Goal: Task Accomplishment & Management: Use online tool/utility

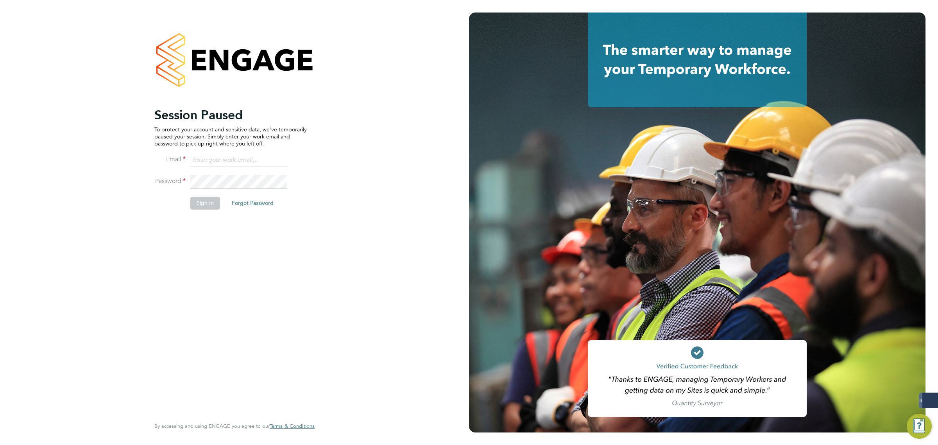
click at [221, 164] on input at bounding box center [238, 160] width 96 height 14
type input "matthew.robson@servicecare.org.uk"
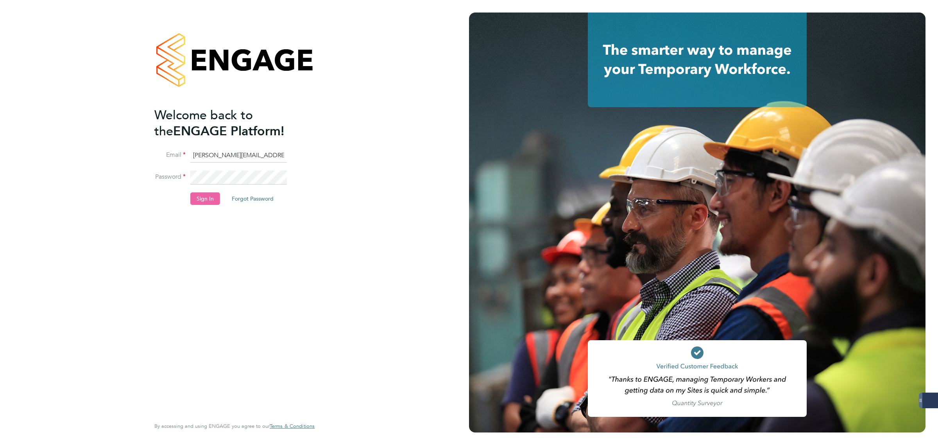
click at [208, 200] on button "Sign In" at bounding box center [205, 198] width 30 height 13
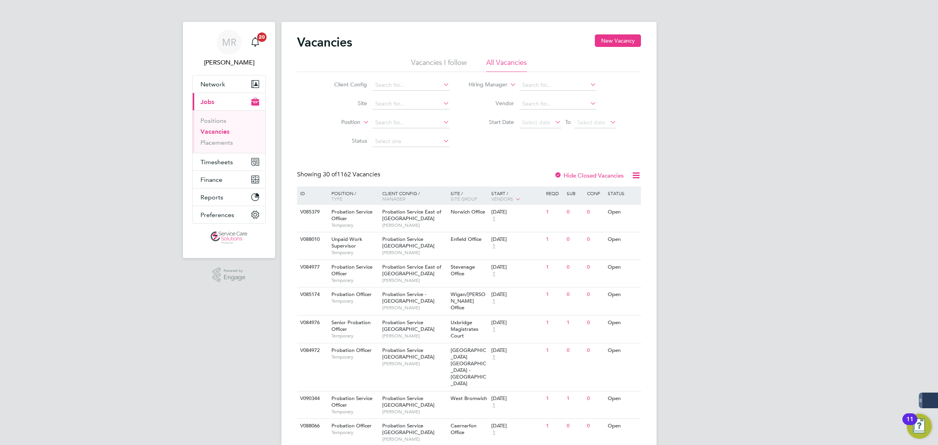
click at [389, 78] on li "Client Config" at bounding box center [385, 85] width 147 height 19
click at [393, 83] on input at bounding box center [410, 85] width 77 height 11
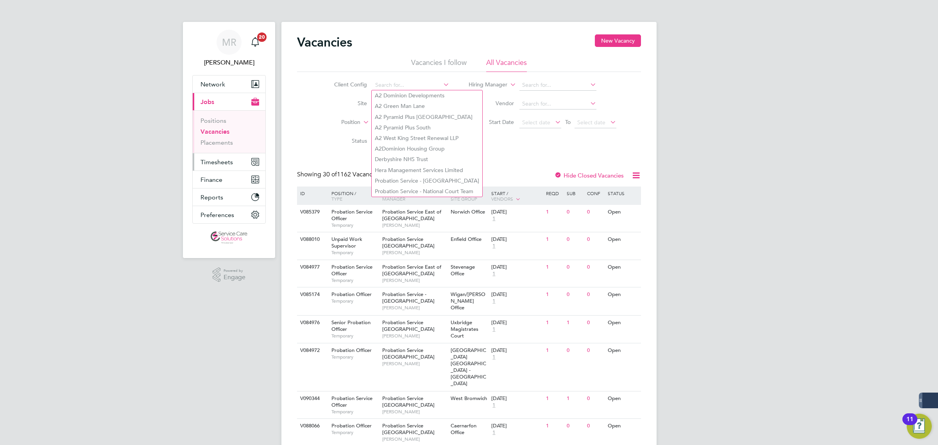
click at [214, 164] on span "Timesheets" at bounding box center [216, 161] width 32 height 7
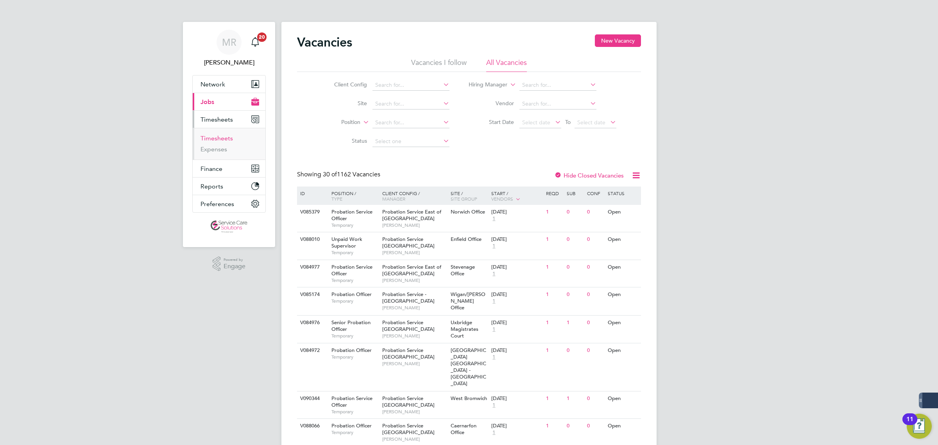
click at [208, 136] on link "Timesheets" at bounding box center [216, 137] width 32 height 7
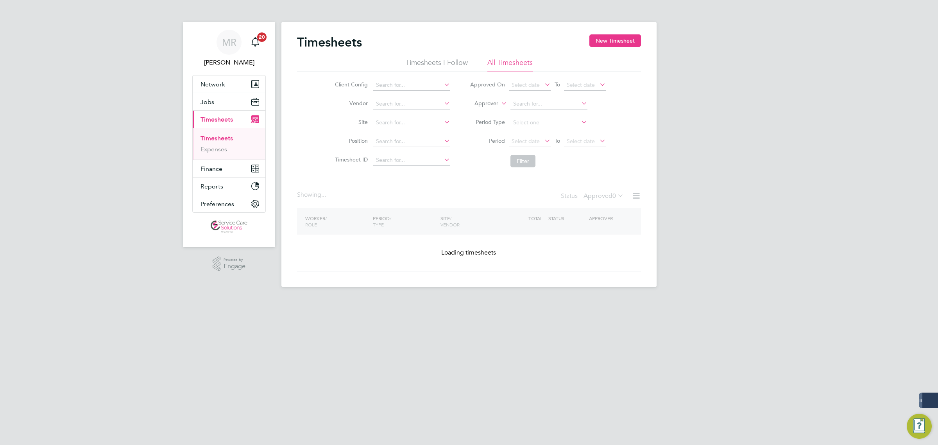
click at [395, 86] on input at bounding box center [411, 85] width 77 height 11
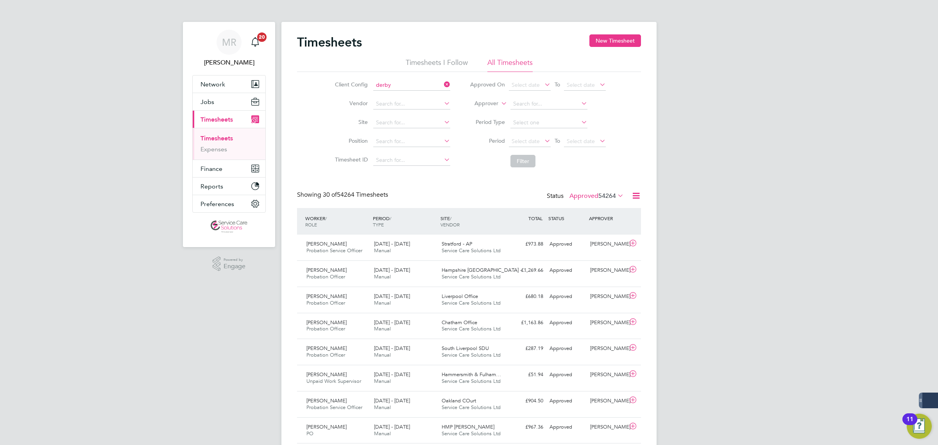
click at [407, 96] on li "Derby shire NHS Trust" at bounding box center [422, 95] width 101 height 11
type input "Derbyshire NHS Trust"
click at [516, 157] on button "Filter" at bounding box center [522, 161] width 25 height 13
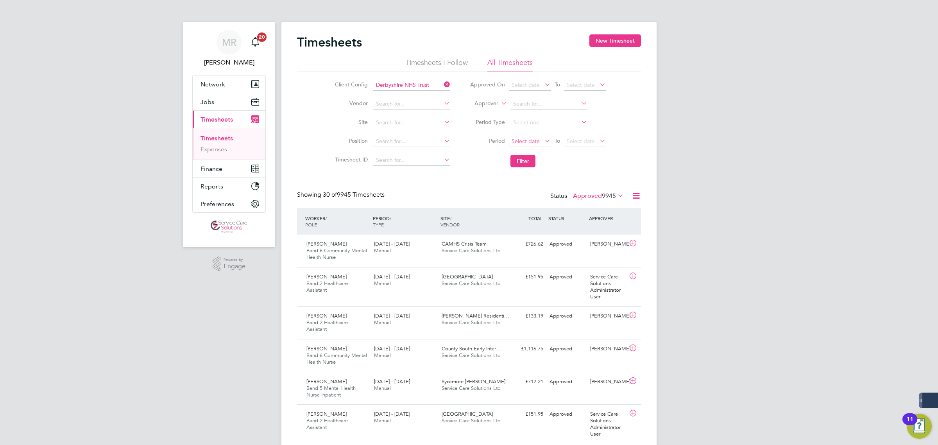
click at [529, 140] on span "Select date" at bounding box center [525, 141] width 28 height 7
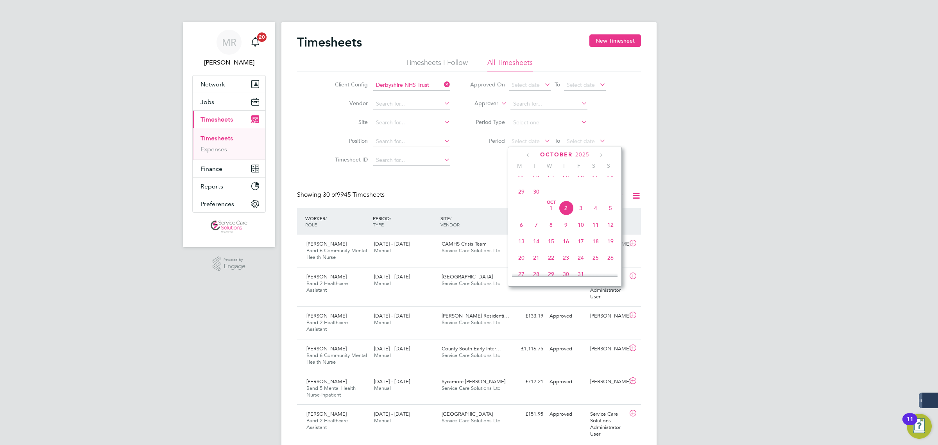
click at [531, 155] on icon at bounding box center [528, 155] width 7 height 9
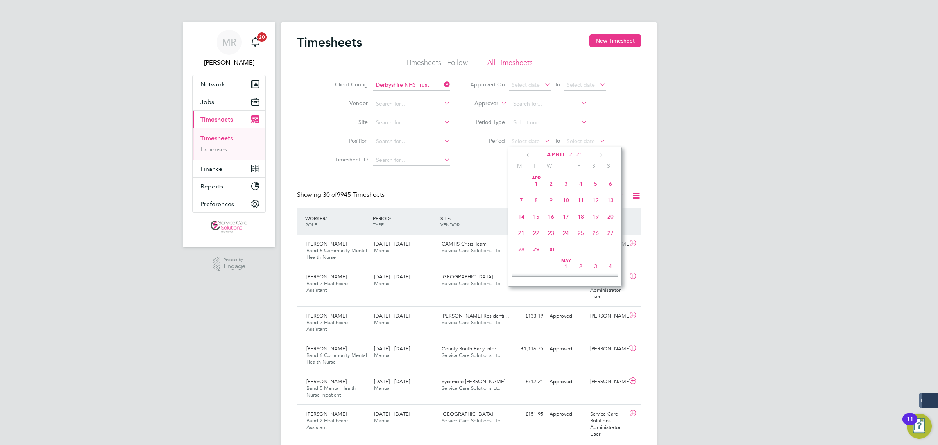
click at [531, 155] on icon at bounding box center [528, 155] width 7 height 9
click at [566, 152] on span "December" at bounding box center [556, 154] width 37 height 7
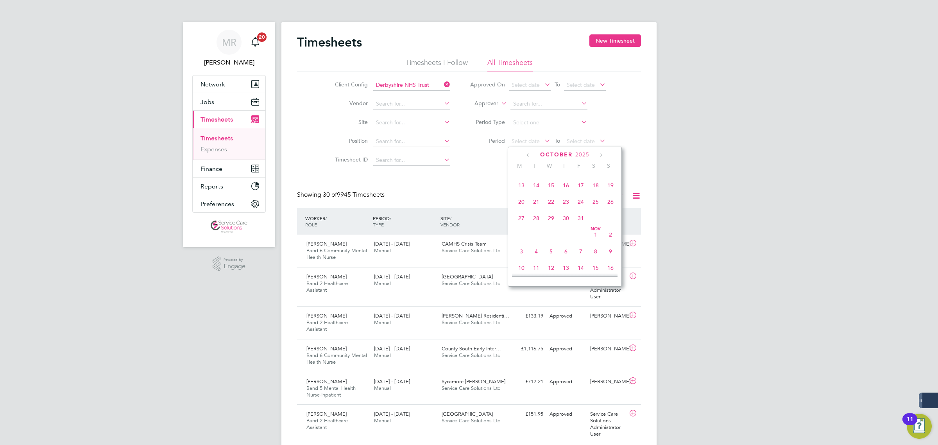
click at [579, 155] on span "2025" at bounding box center [582, 154] width 14 height 7
click at [580, 155] on span "2025" at bounding box center [582, 154] width 14 height 7
click at [587, 154] on span "2025" at bounding box center [586, 154] width 14 height 7
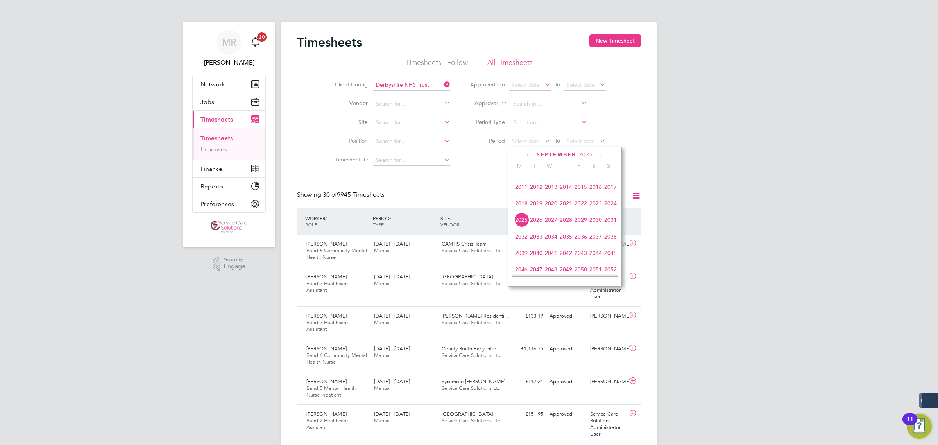
click at [587, 154] on span "2025" at bounding box center [586, 154] width 14 height 7
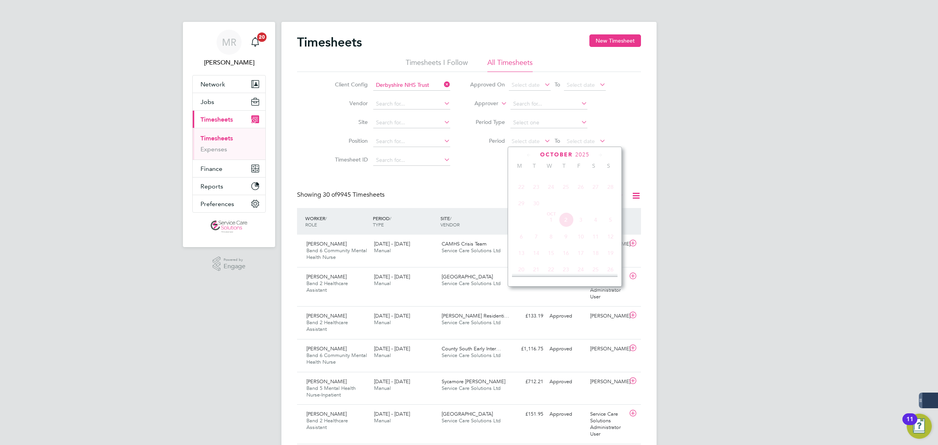
click at [587, 154] on span "2025" at bounding box center [582, 154] width 14 height 7
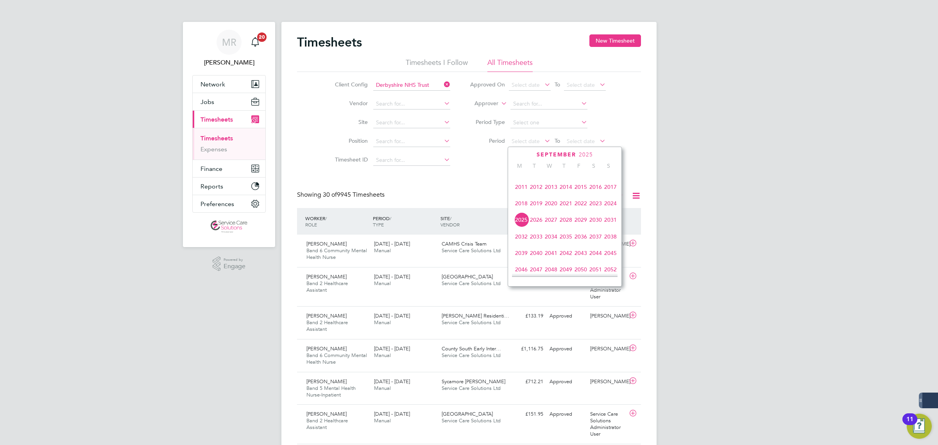
click at [535, 209] on span "2019" at bounding box center [536, 203] width 15 height 15
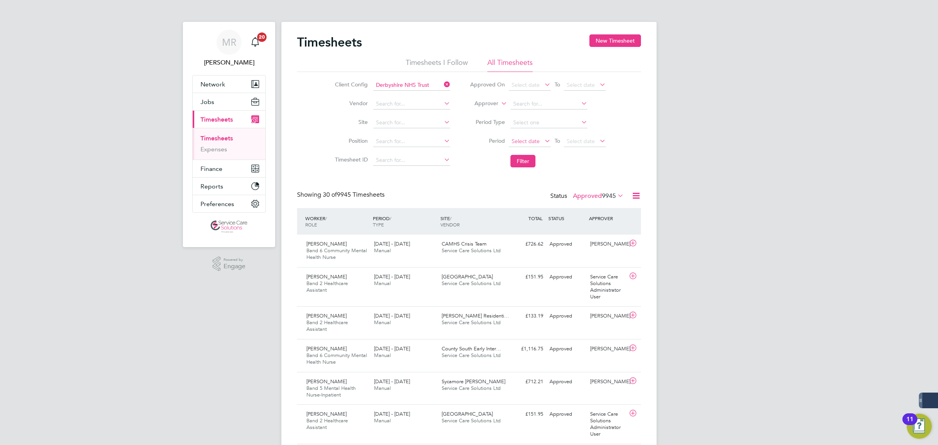
click at [516, 136] on span "Select date" at bounding box center [530, 141] width 42 height 11
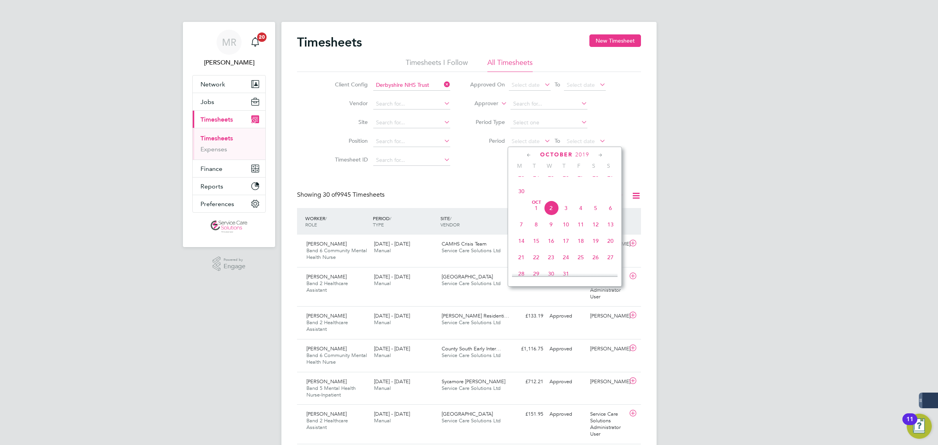
click at [538, 215] on span "Oct 1" at bounding box center [536, 207] width 15 height 15
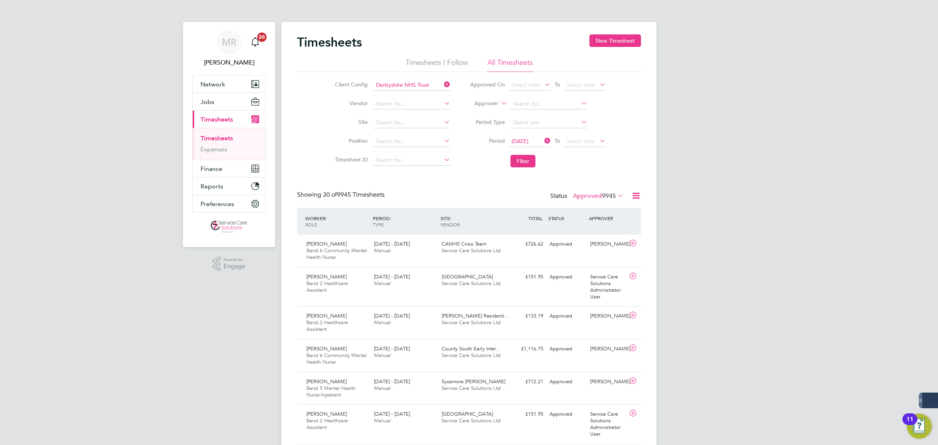
click at [503, 163] on li "Filter" at bounding box center [537, 161] width 155 height 20
click at [521, 163] on button "Filter" at bounding box center [522, 161] width 25 height 13
click at [633, 196] on icon at bounding box center [636, 196] width 10 height 10
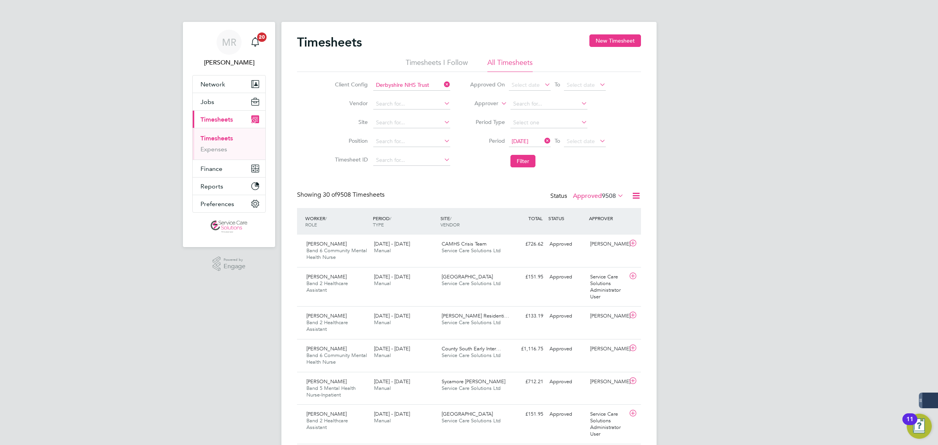
click at [639, 194] on icon at bounding box center [636, 196] width 10 height 10
click at [595, 212] on li "Export Timesheets" at bounding box center [587, 214] width 104 height 11
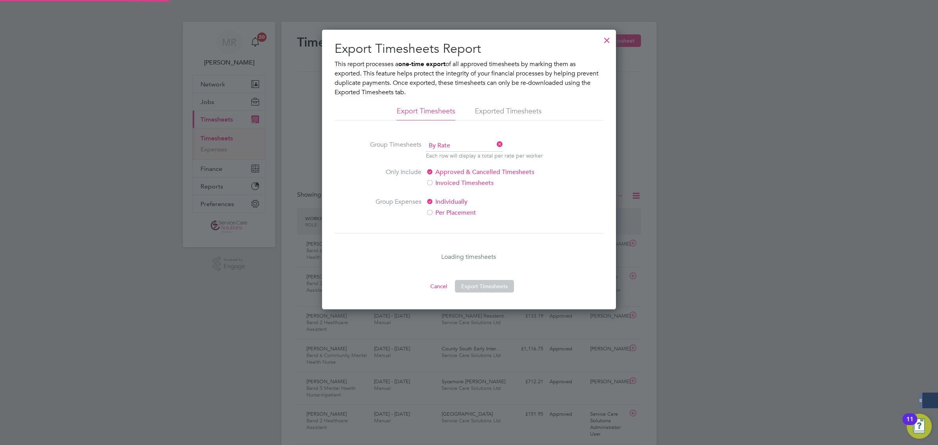
click at [608, 39] on div at bounding box center [607, 38] width 14 height 14
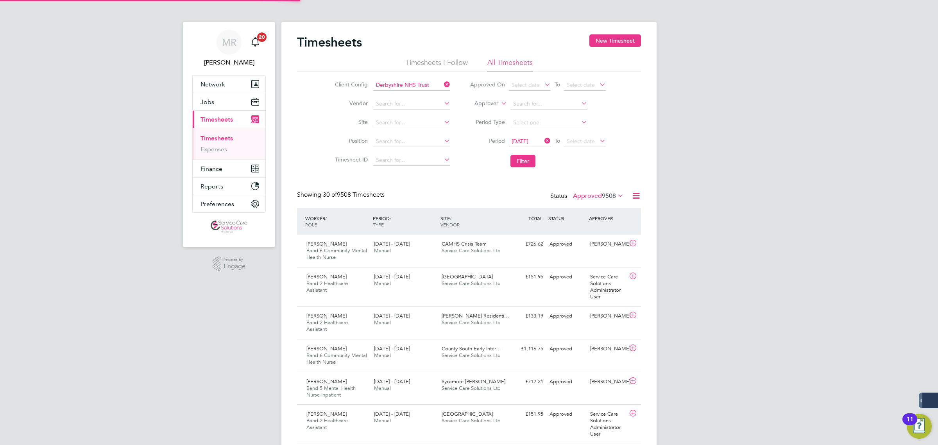
click at [636, 195] on icon at bounding box center [636, 196] width 10 height 10
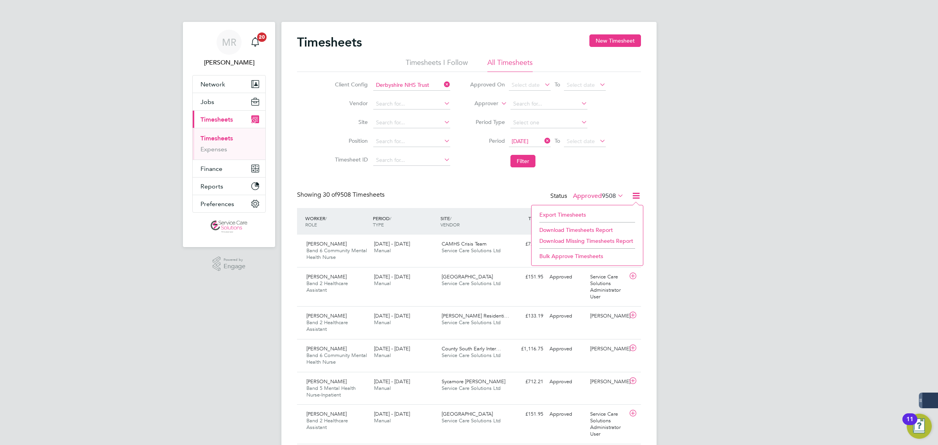
click at [571, 227] on li "Download Timesheets Report" at bounding box center [587, 229] width 104 height 11
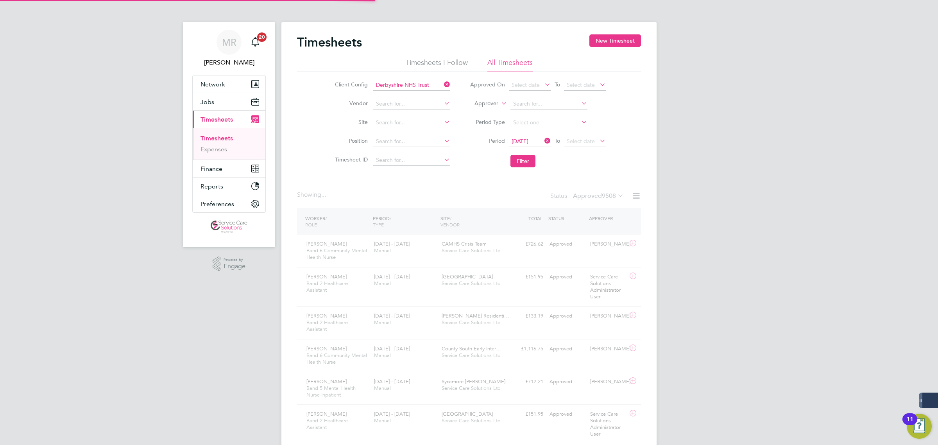
drag, startPoint x: 889, startPoint y: 0, endPoint x: 663, endPoint y: 169, distance: 282.4
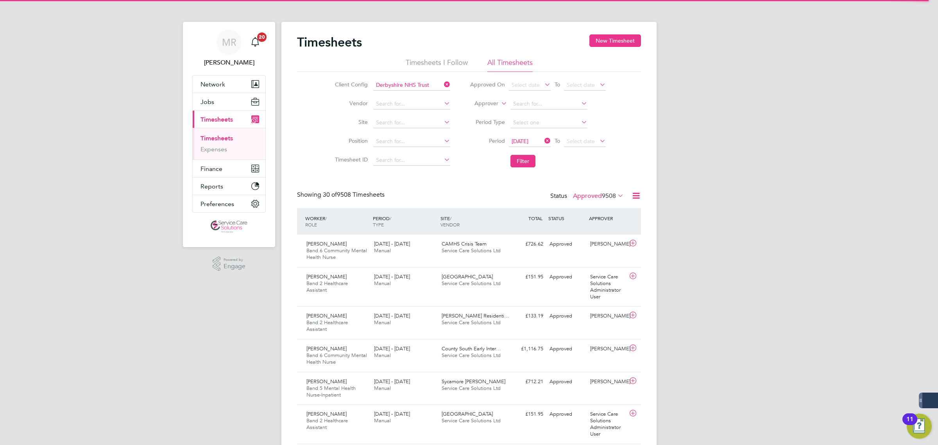
scroll to position [244, 0]
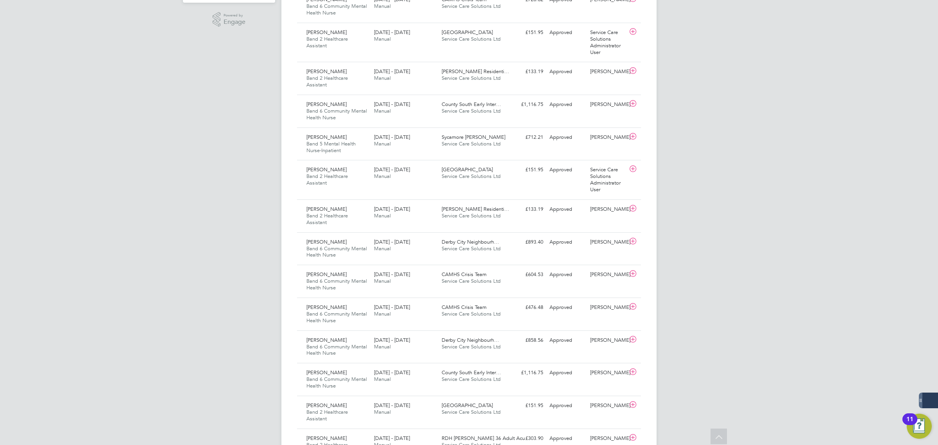
drag, startPoint x: 613, startPoint y: 204, endPoint x: 141, endPoint y: 188, distance: 472.9
click at [141, 188] on div "MR Matt Robson Notifications 20 Applications: Network Team Members Businesses S…" at bounding box center [469, 396] width 938 height 1280
